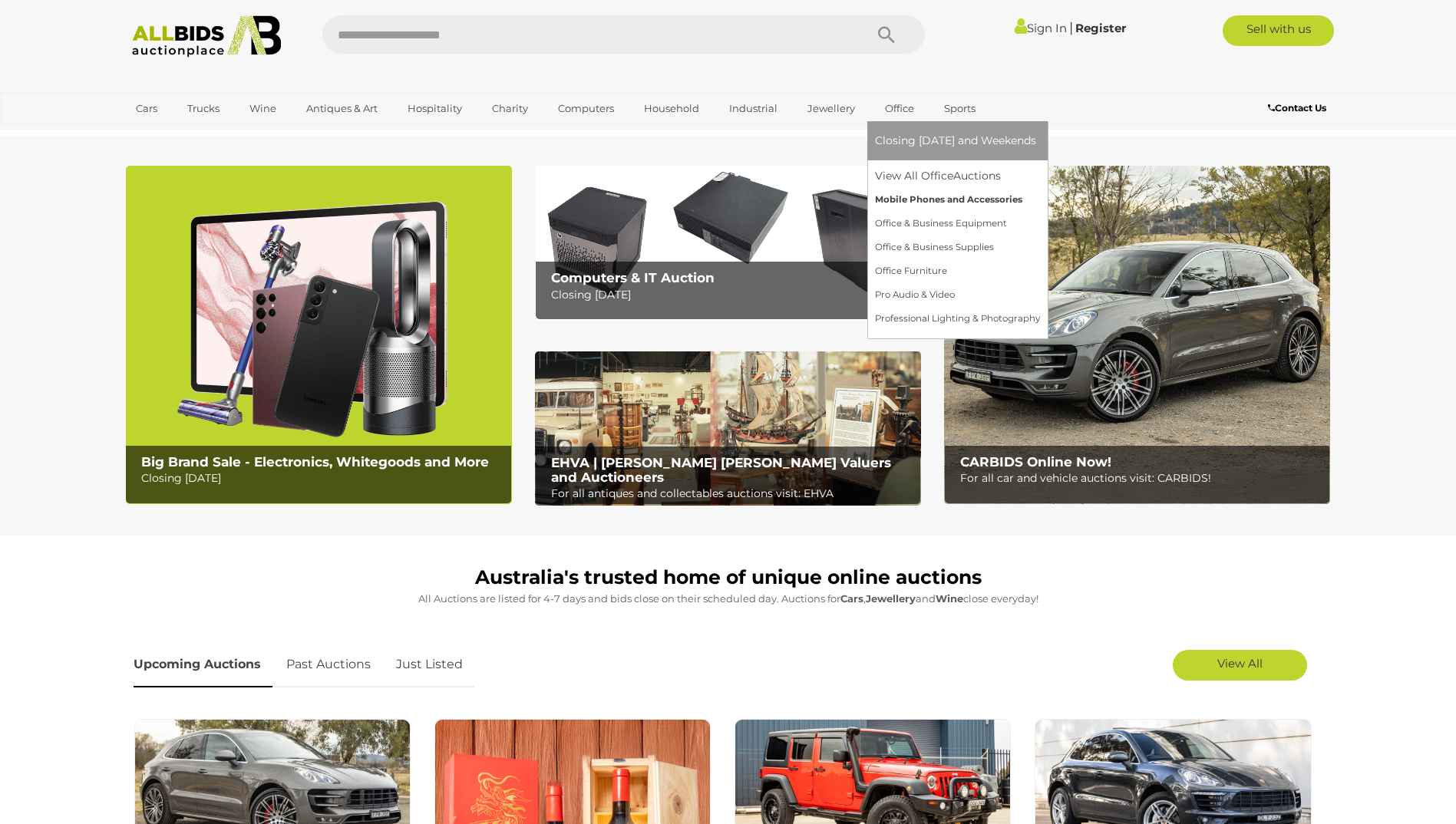
click at [907, 197] on link "Mobile Phones and Accessories" at bounding box center [957, 200] width 165 height 24
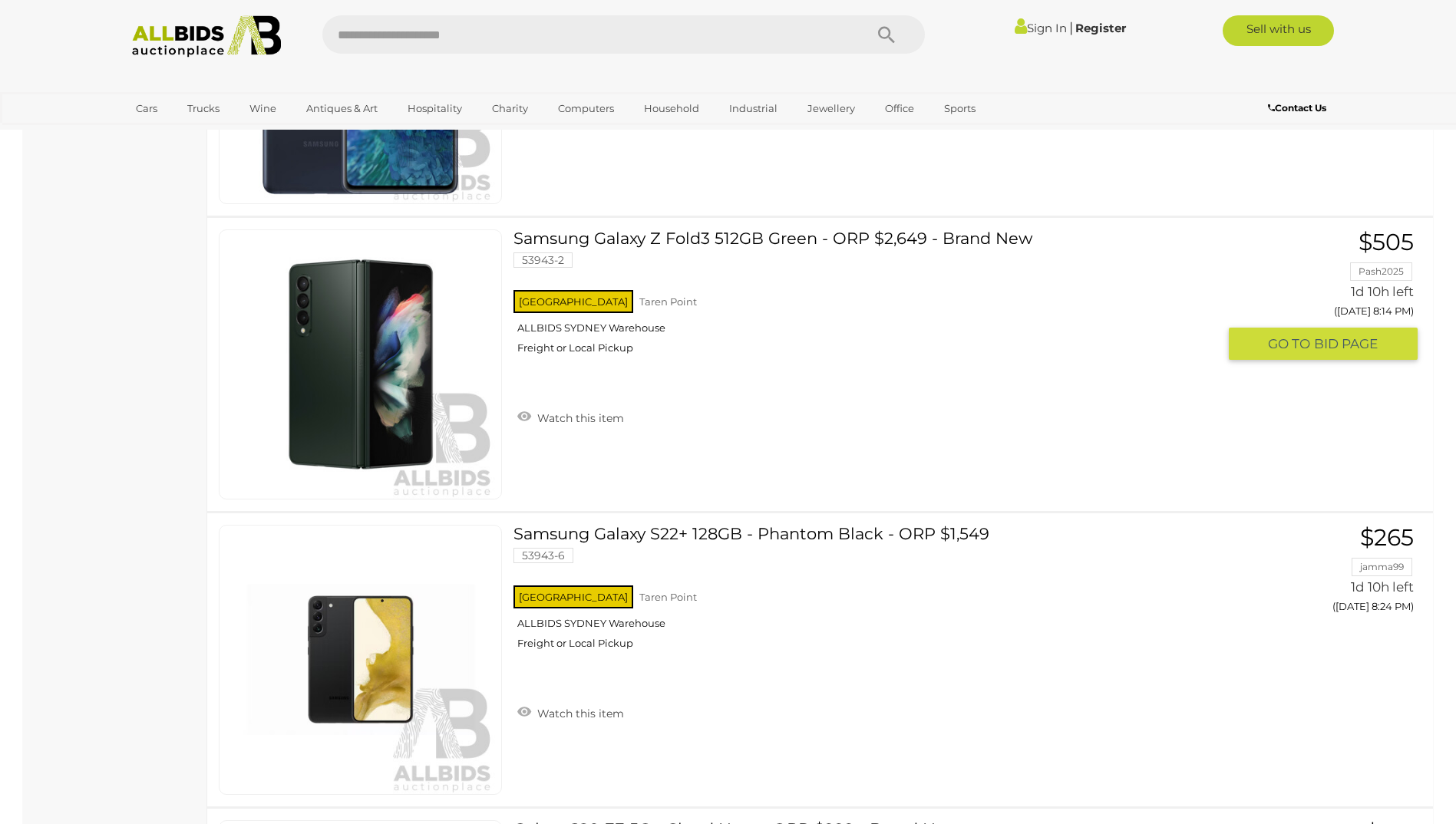
scroll to position [2149, 0]
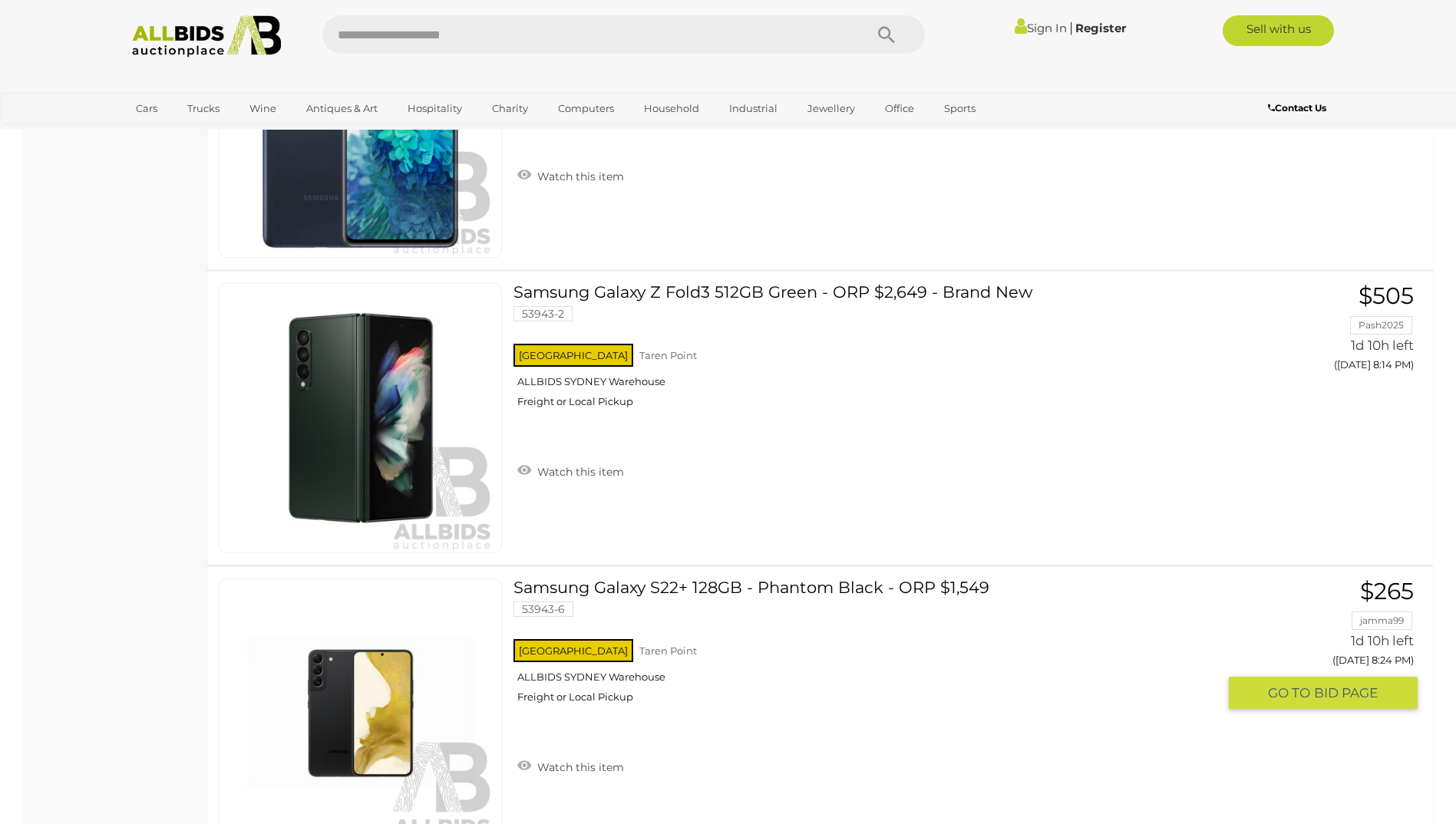
click at [848, 591] on link "Samsung Galaxy S22+ 128GB - Phantom Black - ORP $1,549 53943-6 NSW Taren Point" at bounding box center [871, 647] width 692 height 137
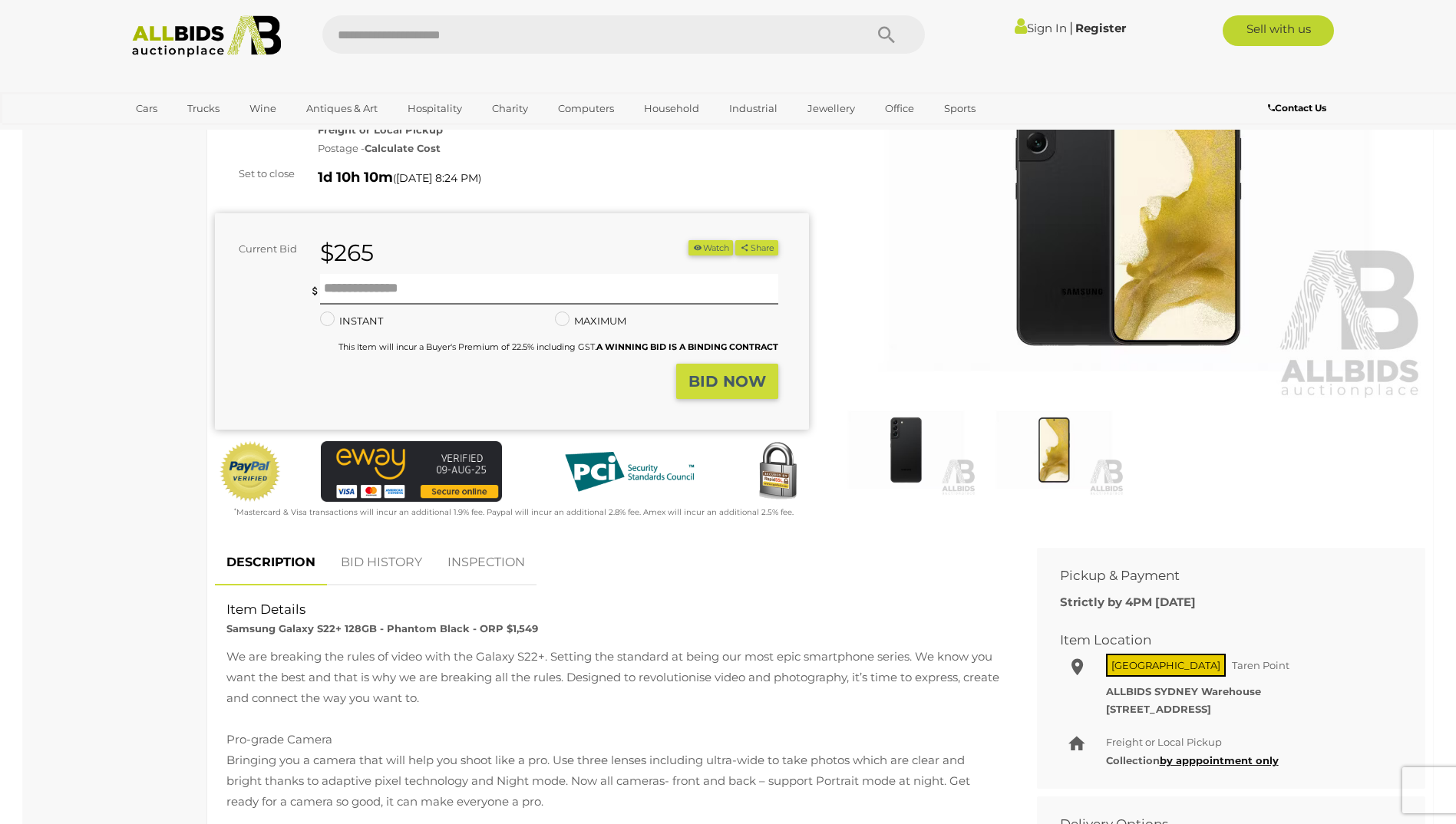
scroll to position [307, 0]
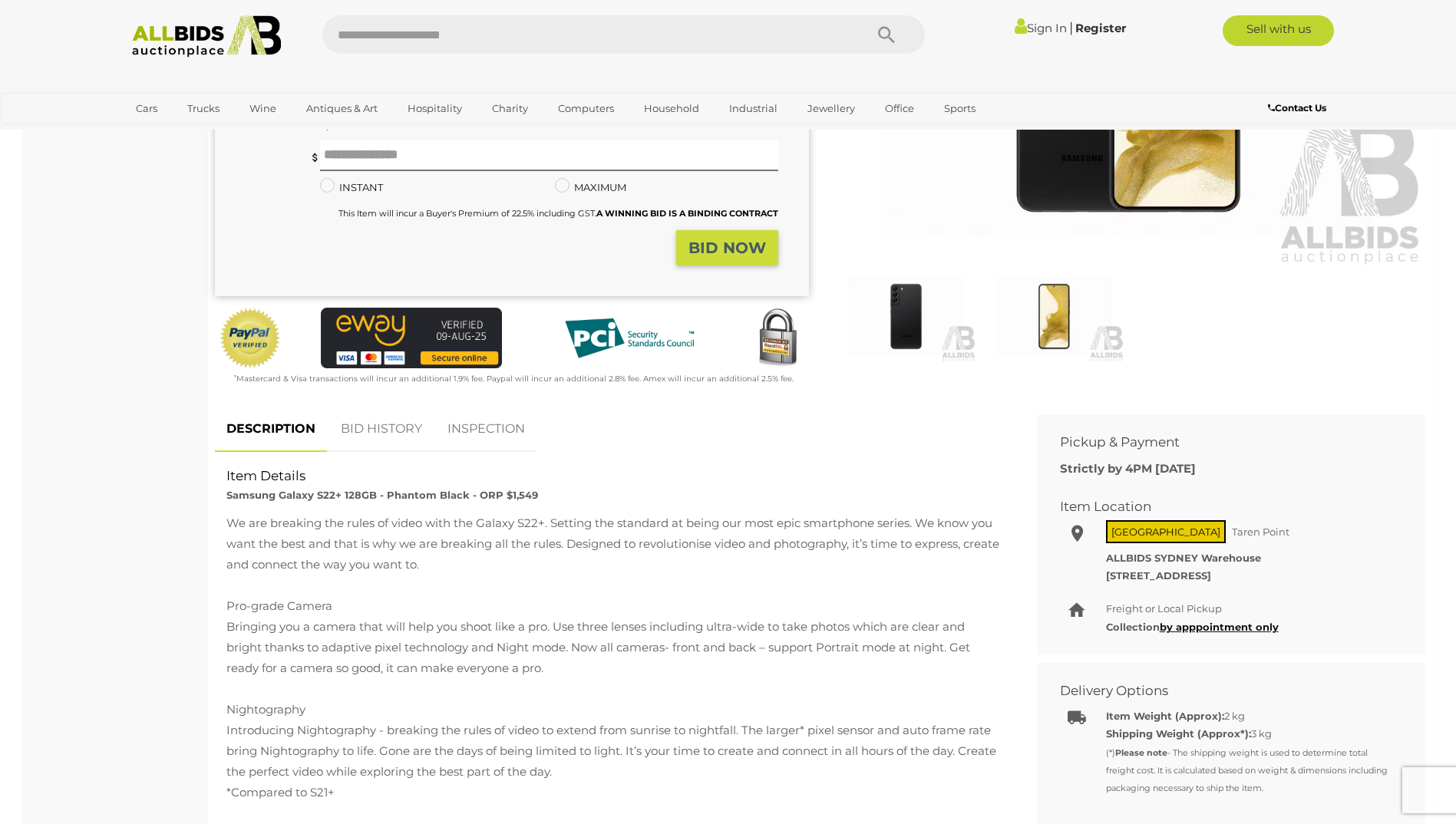
click at [383, 425] on link "BID HISTORY" at bounding box center [381, 429] width 104 height 45
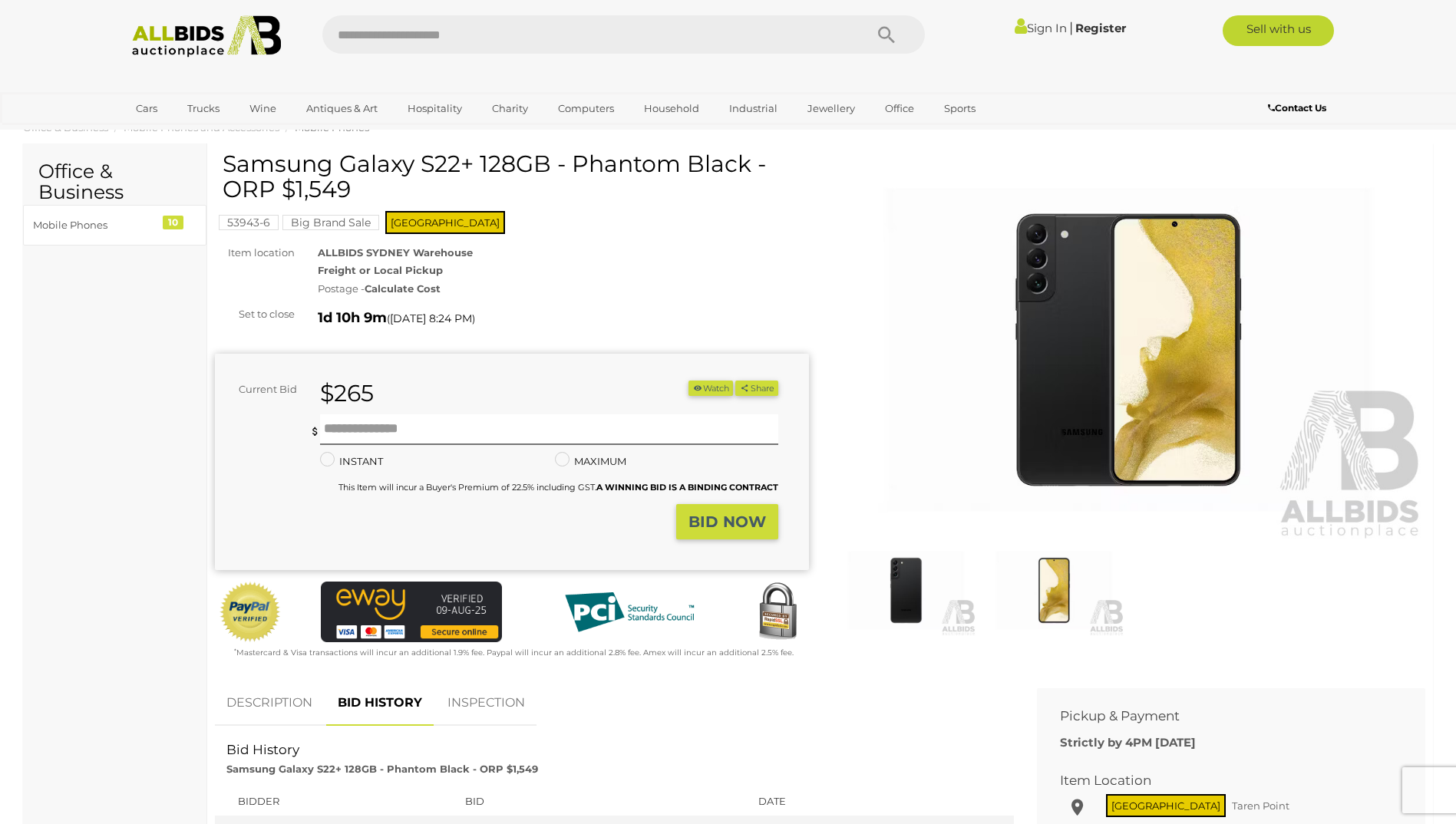
scroll to position [0, 0]
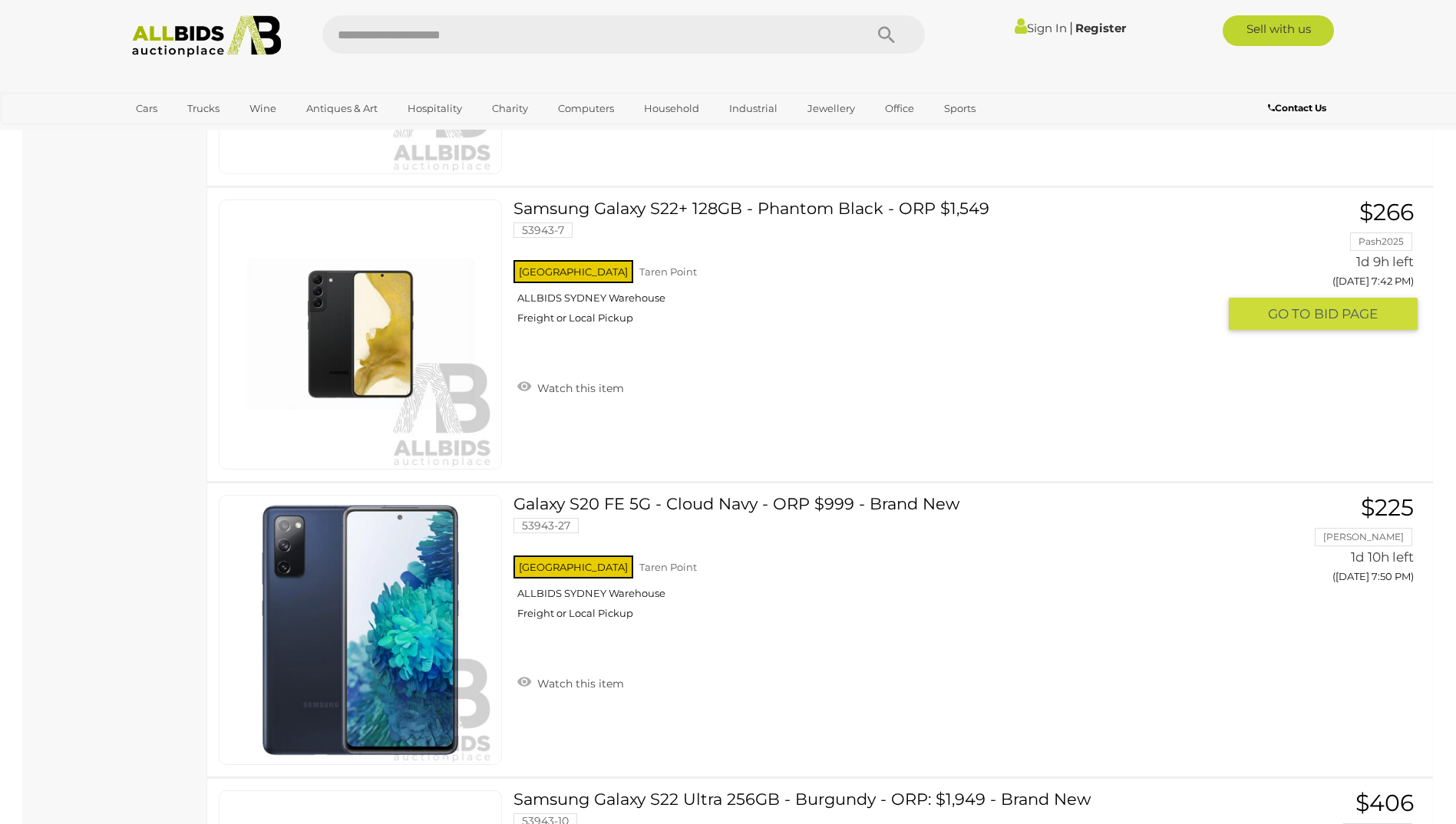
scroll to position [1024, 0]
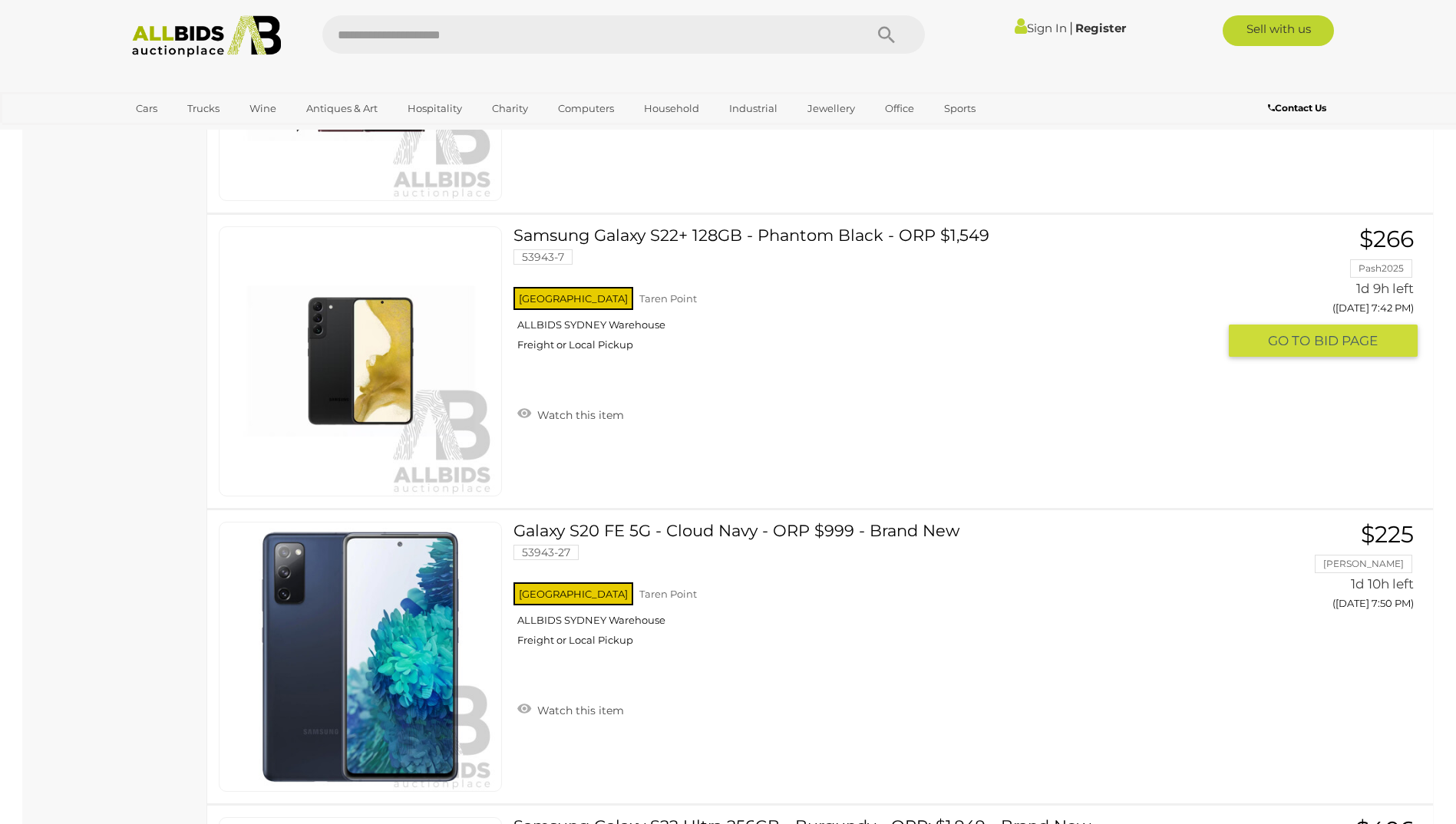
click at [724, 236] on link "Samsung Galaxy S22+ 128GB - Phantom Black - ORP $1,549 53943-7 NSW Taren Point" at bounding box center [871, 295] width 692 height 137
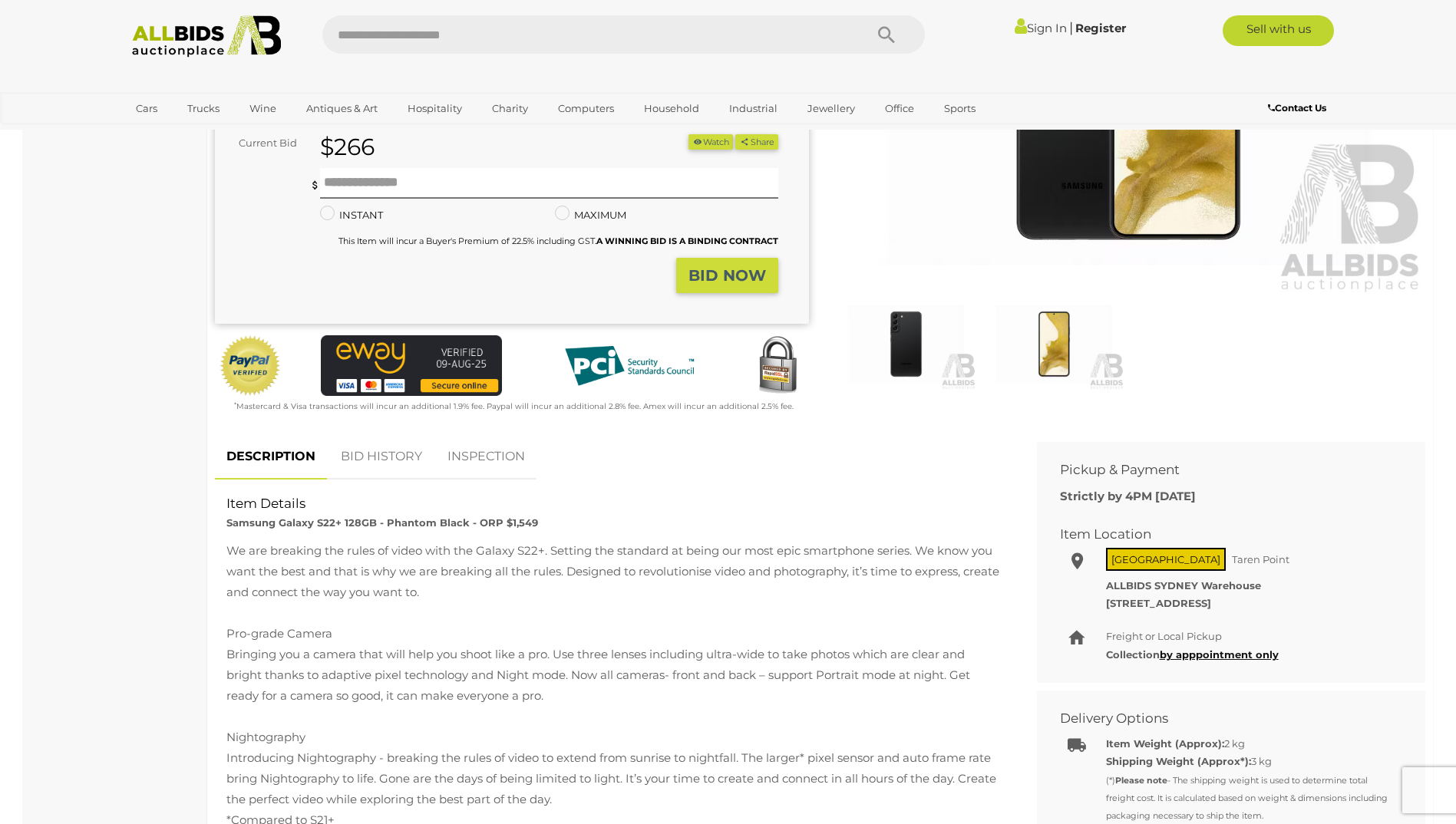
scroll to position [307, 0]
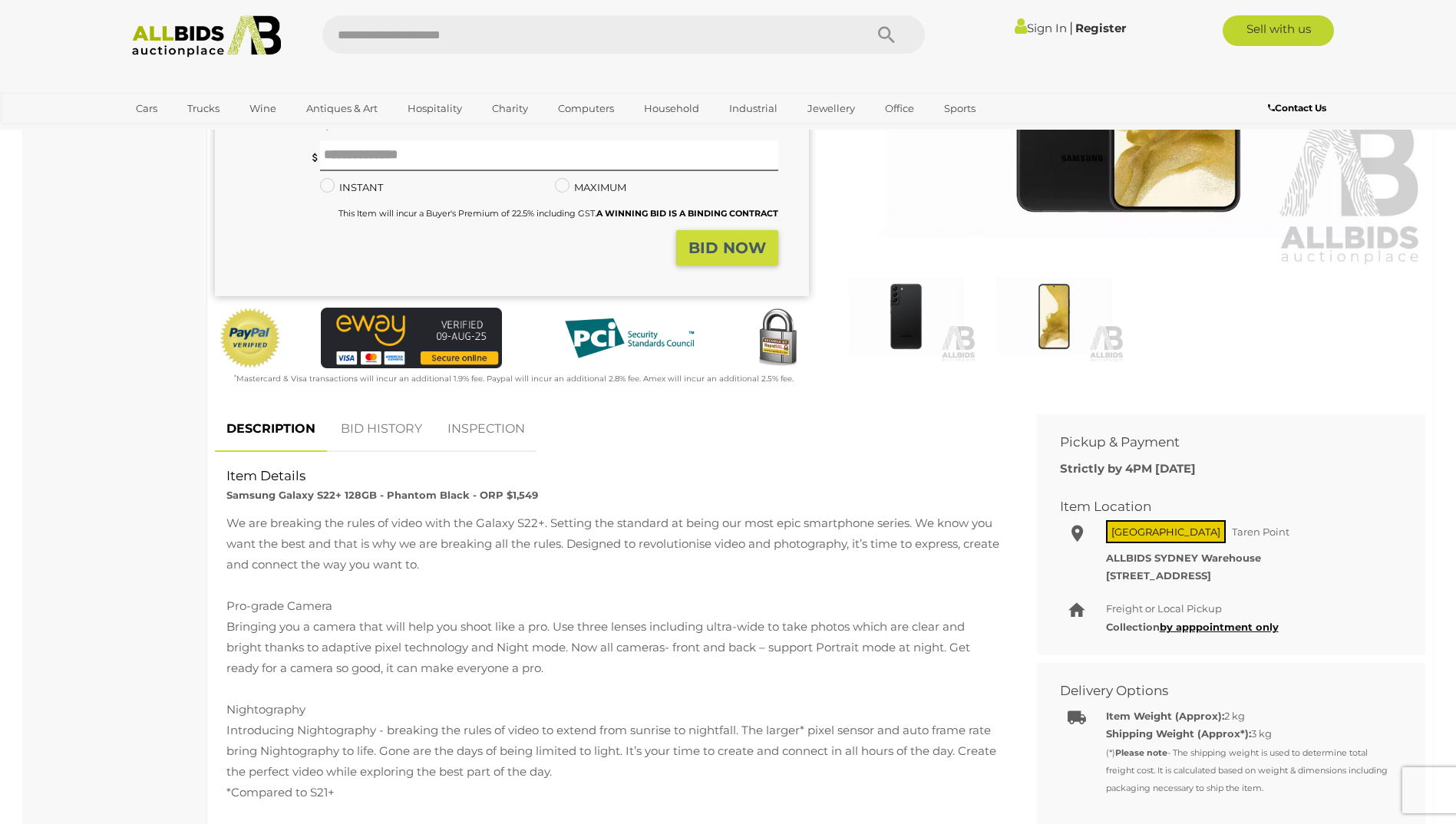
click at [390, 434] on link "BID HISTORY" at bounding box center [381, 429] width 104 height 45
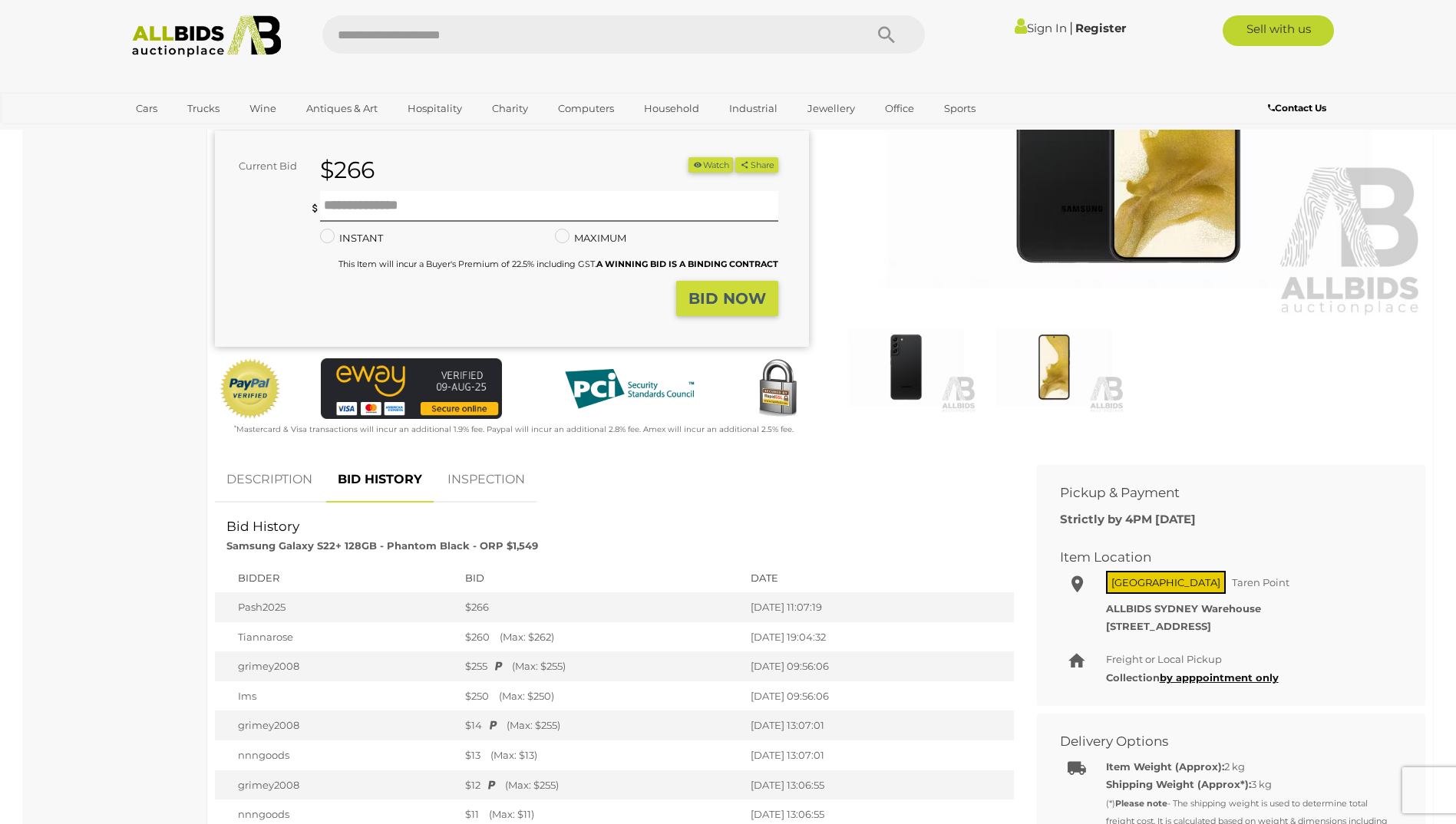
scroll to position [0, 0]
